Goal: Navigation & Orientation: Find specific page/section

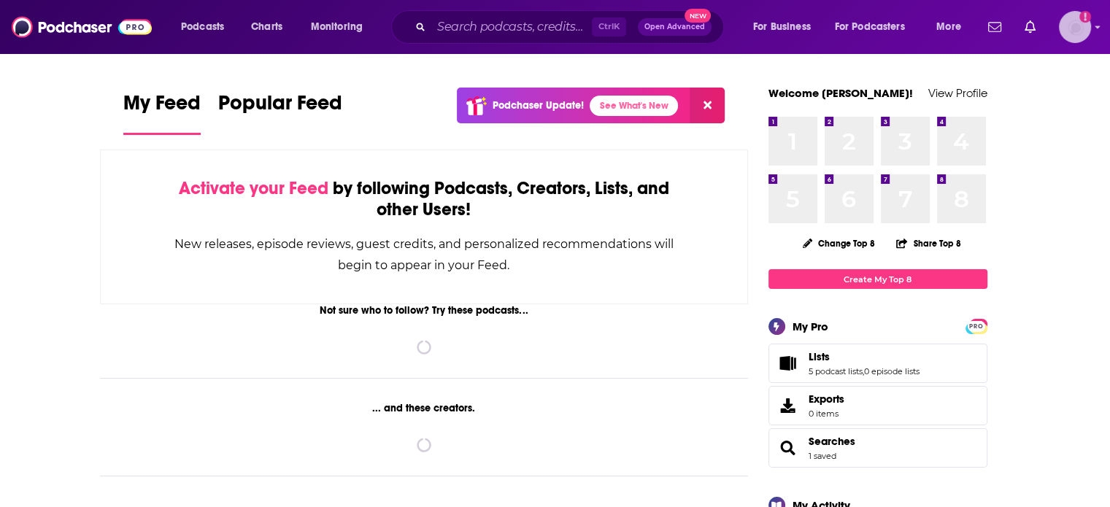
click at [1063, 28] on img "Logged in as ColinMcA" at bounding box center [1075, 27] width 32 height 32
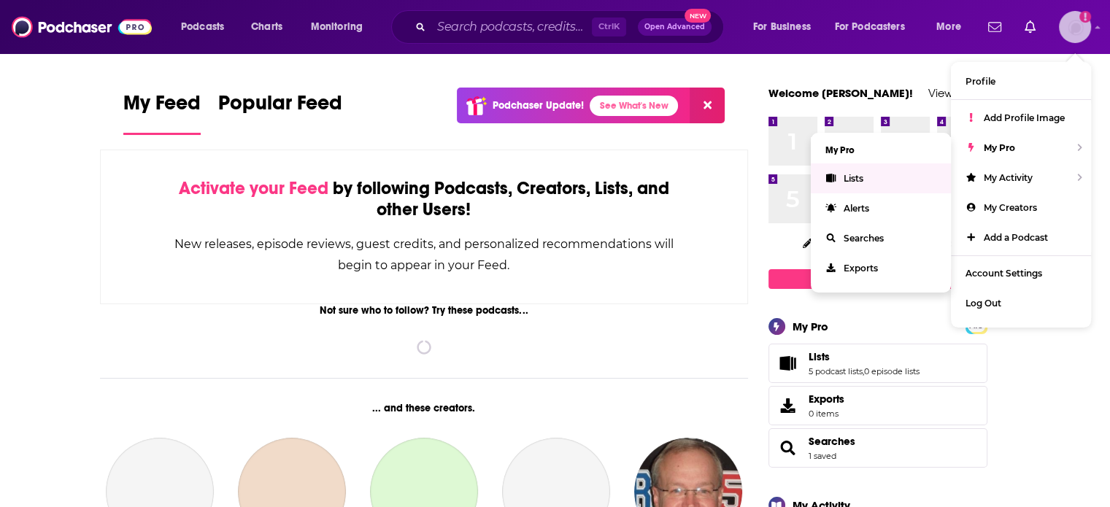
click at [864, 179] on link "Lists" at bounding box center [881, 179] width 140 height 30
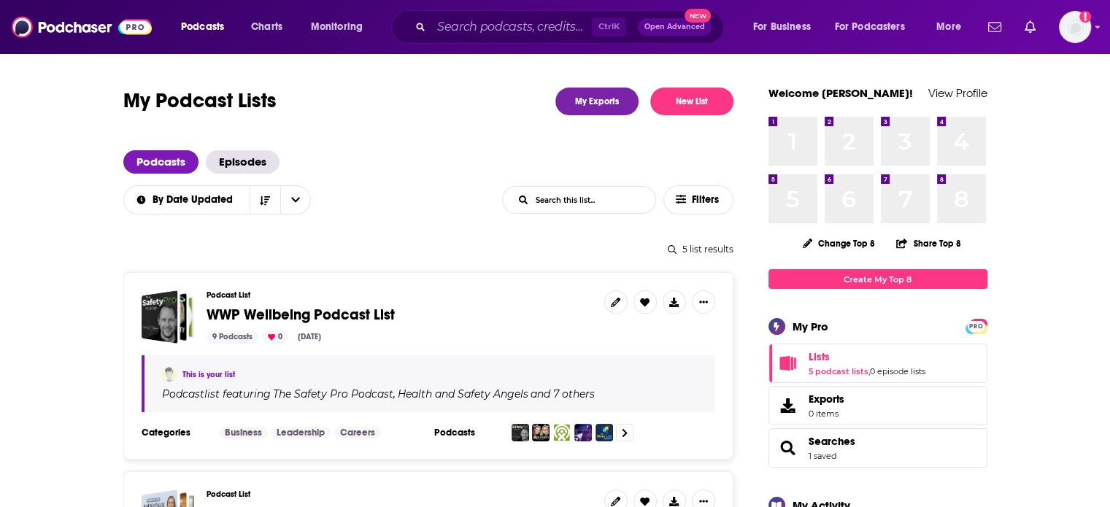
click at [365, 306] on span "WWP Wellbeing Podcast List" at bounding box center [301, 315] width 188 height 18
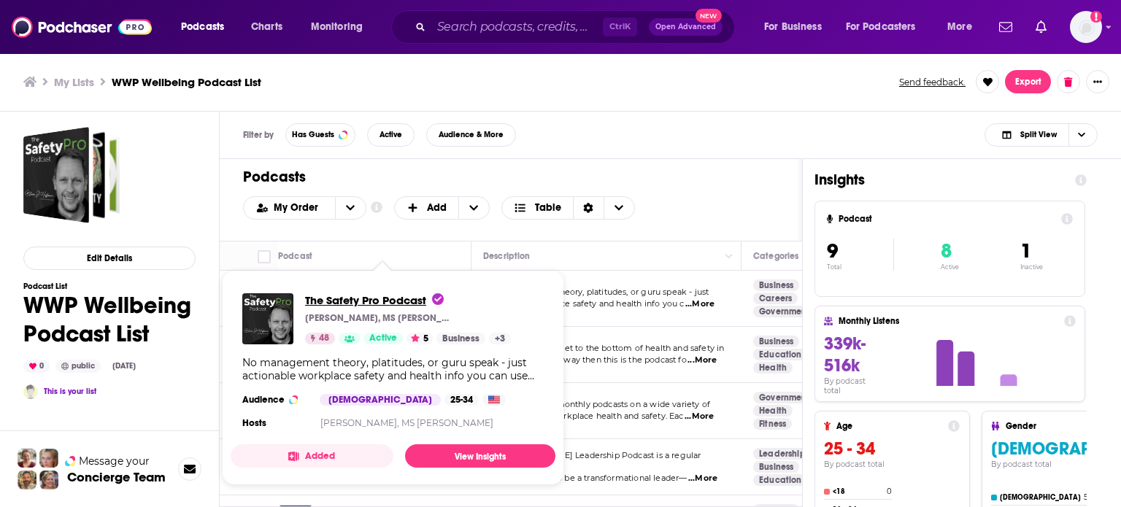
click at [359, 296] on span "The Safety Pro Podcast" at bounding box center [374, 300] width 139 height 14
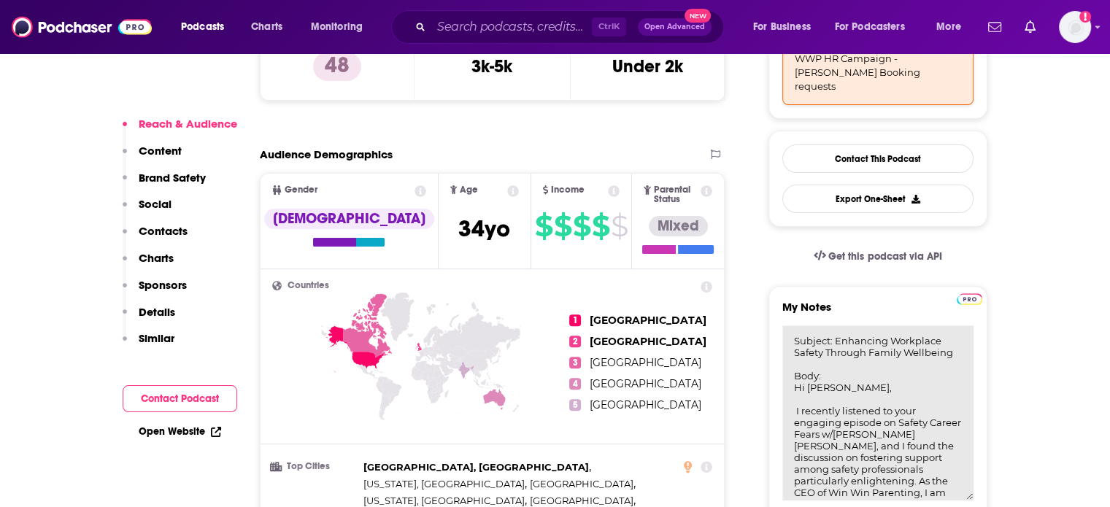
click at [861, 326] on textarea "Subject: Enhancing Workplace Safety Through Family Wellbeing Body: Hi [PERSON_N…" at bounding box center [878, 413] width 191 height 175
drag, startPoint x: 819, startPoint y: 337, endPoint x: 896, endPoint y: 337, distance: 76.7
click at [896, 337] on textarea "Subject: Enhancing Workplace Safety Through Family Wellbeing Body: Hi [PERSON_N…" at bounding box center [878, 413] width 191 height 175
click at [829, 350] on textarea "Subject: Enhancing Workplace Safety Through Family Wellbeing Body: Hi [PERSON_N…" at bounding box center [878, 413] width 191 height 175
drag, startPoint x: 810, startPoint y: 383, endPoint x: 829, endPoint y: 382, distance: 19.0
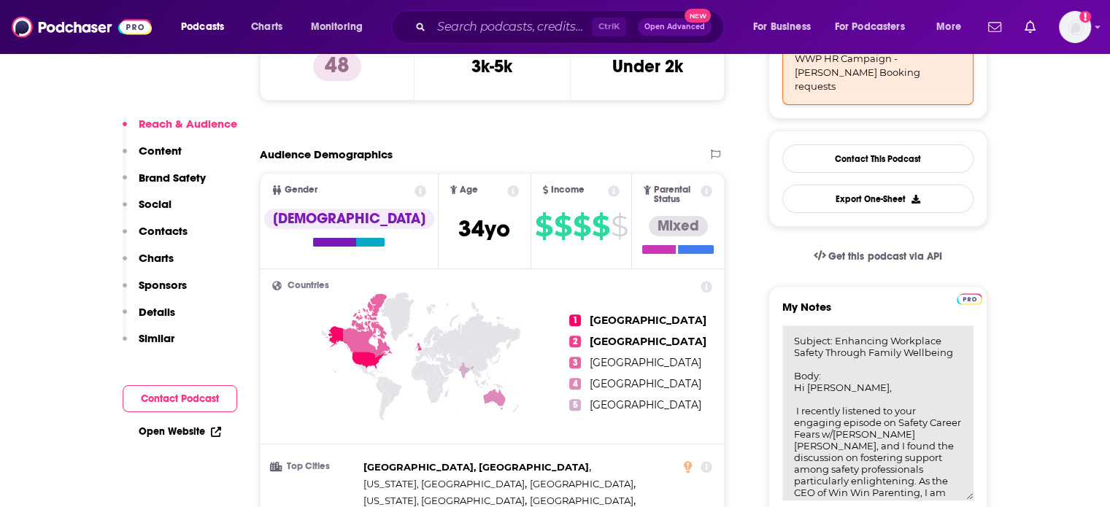
click at [827, 384] on textarea "Subject: Enhancing Workplace Safety Through Family Wellbeing Body: Hi [PERSON_N…" at bounding box center [878, 413] width 191 height 175
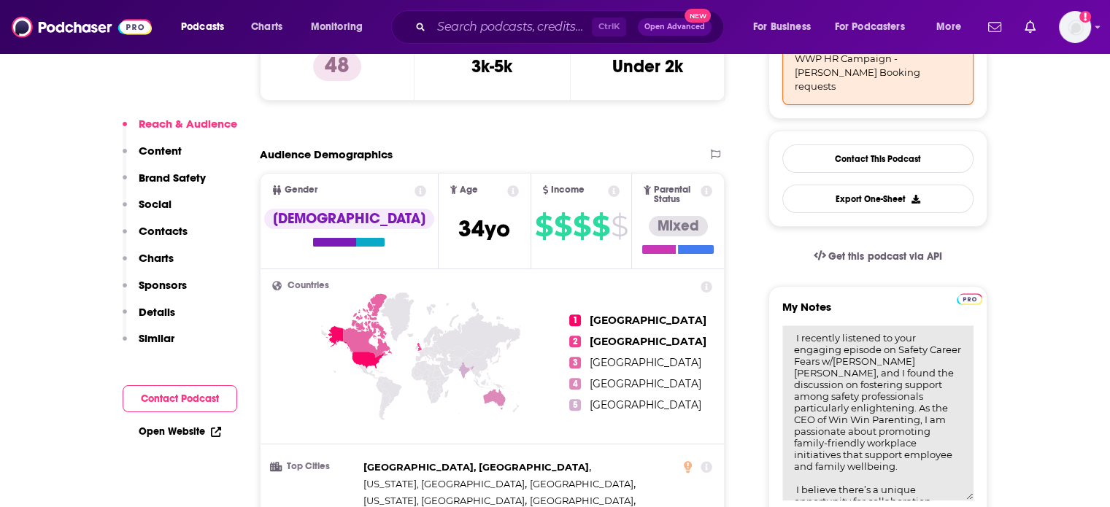
drag, startPoint x: 823, startPoint y: 347, endPoint x: 919, endPoint y: 347, distance: 95.6
click at [919, 347] on textarea "Subject: Enhancing Workplace Safety Through Family Wellbeing Body: Hi [PERSON_N…" at bounding box center [878, 413] width 191 height 175
click at [821, 358] on textarea "Subject: Enhancing Workplace Safety Through Family Wellbeing Body: Hi [PERSON_N…" at bounding box center [878, 413] width 191 height 175
drag, startPoint x: 803, startPoint y: 358, endPoint x: 880, endPoint y: 361, distance: 77.4
click at [880, 361] on textarea "Subject: Enhancing Workplace Safety Through Family Wellbeing Body: Hi [PERSON_N…" at bounding box center [878, 413] width 191 height 175
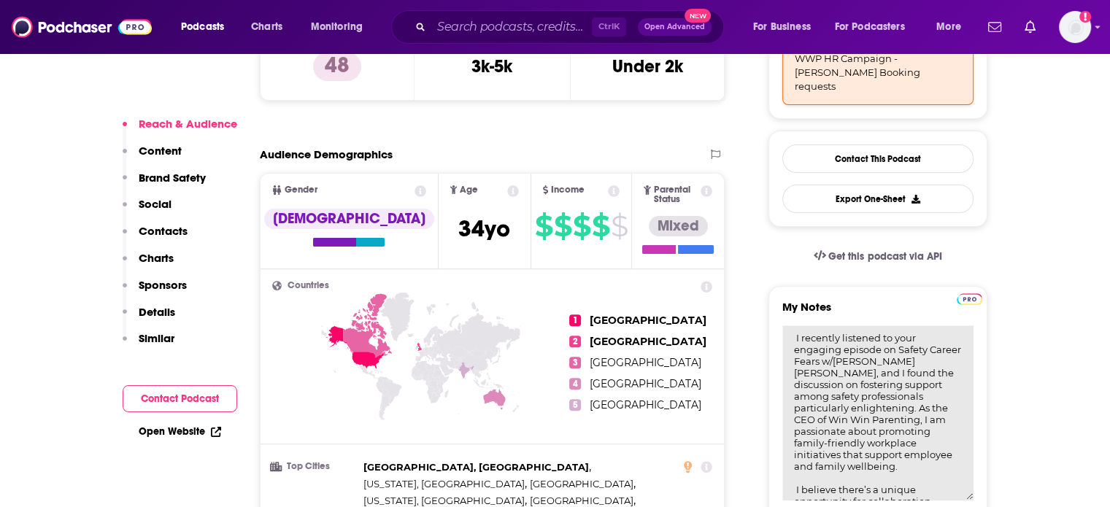
click at [891, 360] on textarea "Subject: Enhancing Workplace Safety Through Family Wellbeing Body: Hi [PERSON_N…" at bounding box center [878, 413] width 191 height 175
click at [946, 358] on textarea "Subject: Enhancing Workplace Safety Through Family Wellbeing Body: Hi [PERSON_N…" at bounding box center [878, 413] width 191 height 175
drag, startPoint x: 808, startPoint y: 369, endPoint x: 878, endPoint y: 370, distance: 69.4
click at [878, 370] on textarea "Subject: Enhancing Workplace Safety Through Family Wellbeing Body: Hi [PERSON_N…" at bounding box center [878, 413] width 191 height 175
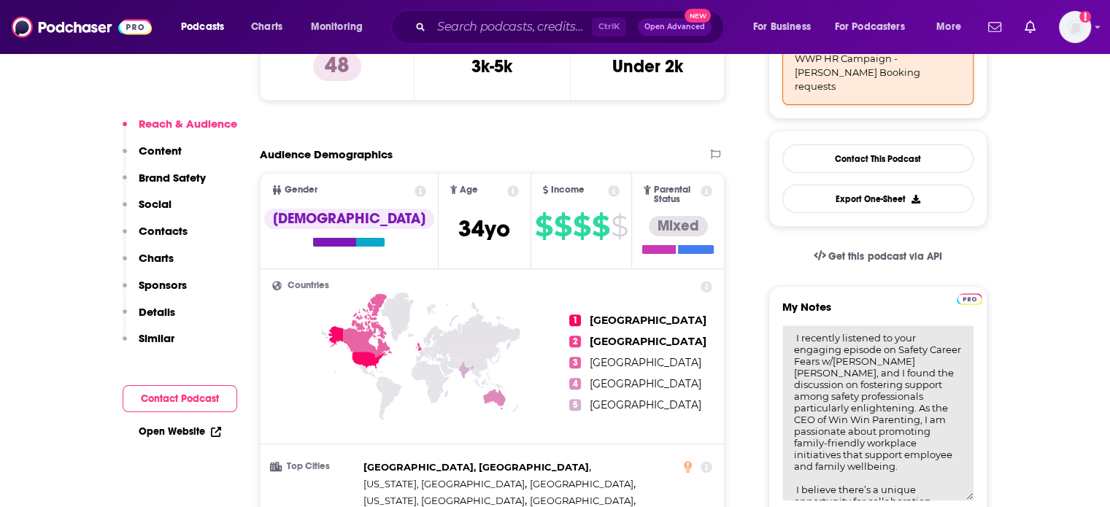
drag, startPoint x: 818, startPoint y: 382, endPoint x: 878, endPoint y: 380, distance: 60.6
click at [878, 380] on textarea "Subject: Enhancing Workplace Safety Through Family Wellbeing Body: Hi [PERSON_N…" at bounding box center [878, 413] width 191 height 175
drag, startPoint x: 887, startPoint y: 382, endPoint x: 914, endPoint y: 383, distance: 27.1
click at [914, 383] on textarea "Subject: Enhancing Workplace Safety Through Family Wellbeing Body: Hi [PERSON_N…" at bounding box center [878, 413] width 191 height 175
drag, startPoint x: 886, startPoint y: 393, endPoint x: 878, endPoint y: 396, distance: 9.0
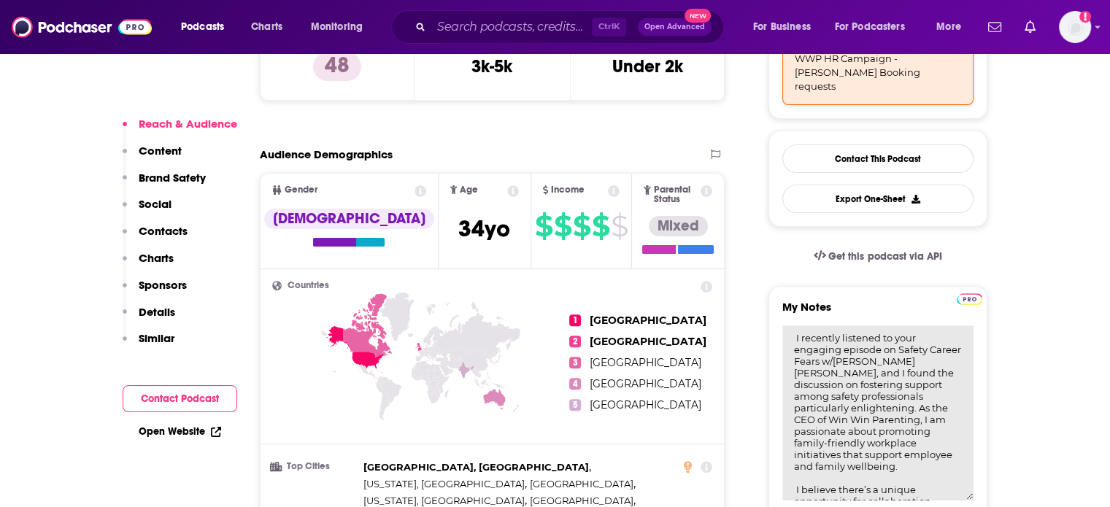
click at [889, 393] on textarea "Subject: Enhancing Workplace Safety Through Family Wellbeing Body: Hi [PERSON_N…" at bounding box center [878, 413] width 191 height 175
click at [871, 396] on textarea "Subject: Enhancing Workplace Safety Through Family Wellbeing Body: Hi [PERSON_N…" at bounding box center [878, 413] width 191 height 175
click at [910, 408] on textarea "Subject: Enhancing Workplace Safety Through Family Wellbeing Body: Hi [PERSON_N…" at bounding box center [878, 413] width 191 height 175
click at [890, 408] on textarea "Subject: Enhancing Workplace Safety Through Family Wellbeing Body: Hi [PERSON_N…" at bounding box center [878, 413] width 191 height 175
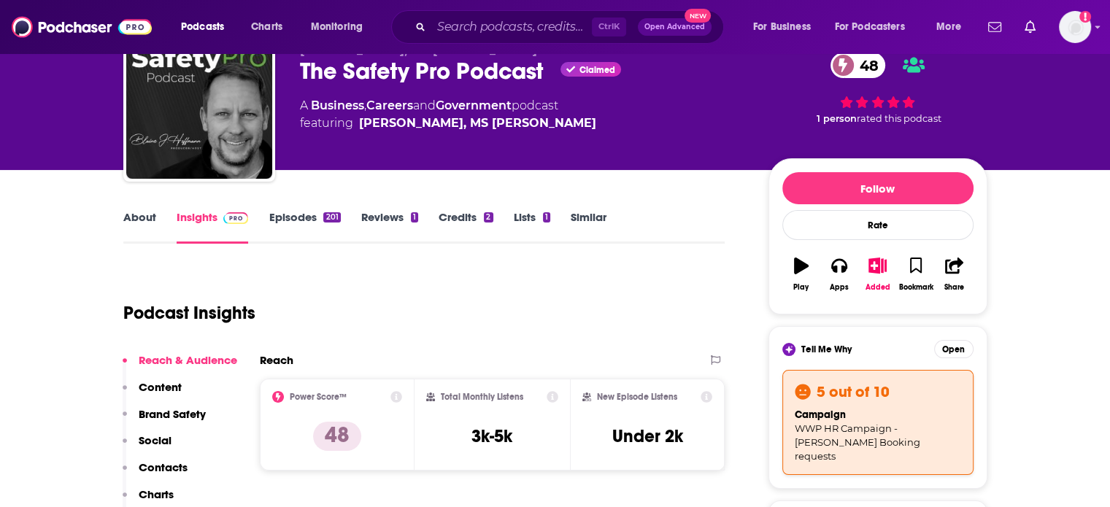
scroll to position [0, 0]
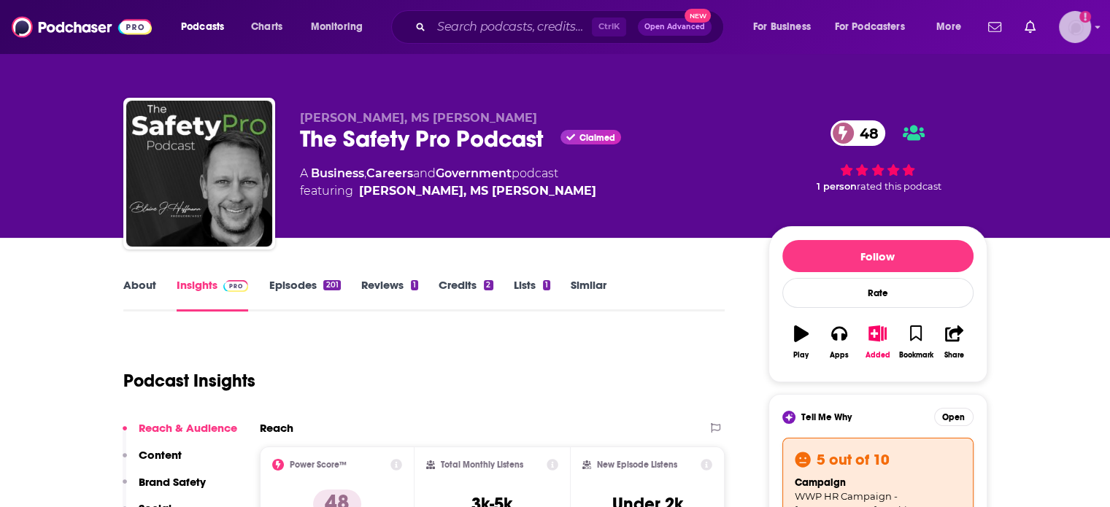
click at [1061, 31] on img "Logged in as ColinMcA" at bounding box center [1075, 27] width 32 height 32
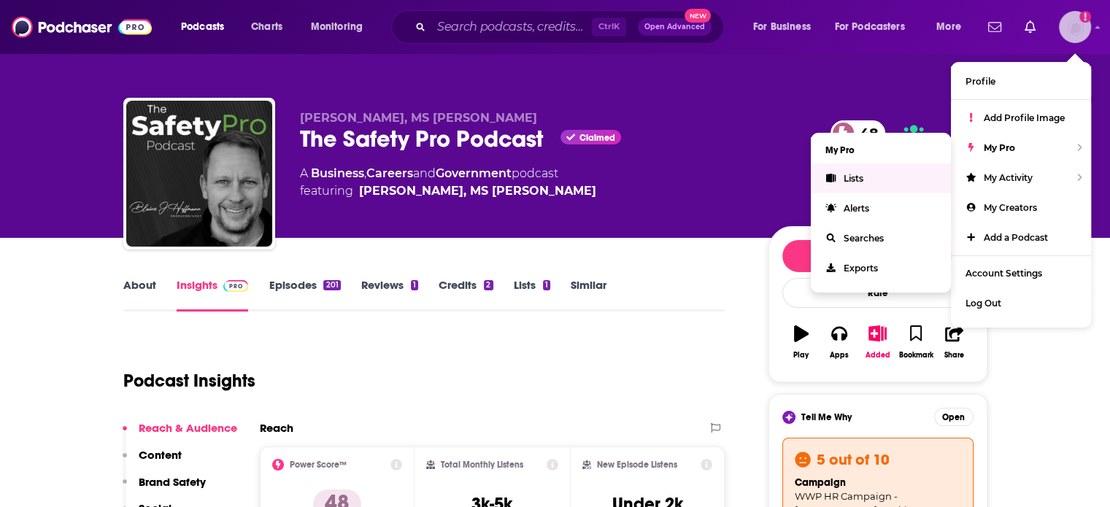
click at [907, 180] on link "Lists" at bounding box center [881, 179] width 140 height 30
